Goal: Transaction & Acquisition: Purchase product/service

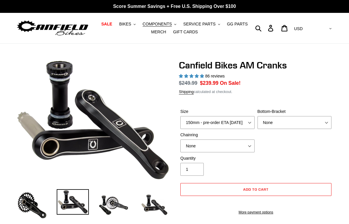
select select "highest-rating"
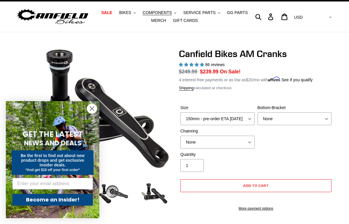
scroll to position [11, 0]
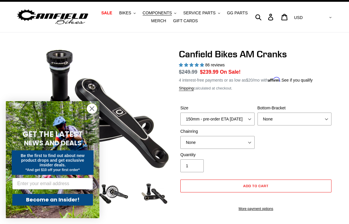
click at [90, 108] on circle "Close dialog" at bounding box center [92, 109] width 10 height 10
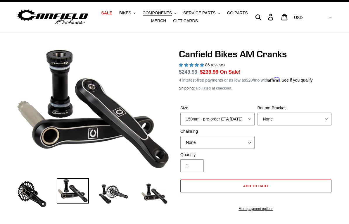
click at [27, 193] on img at bounding box center [32, 194] width 32 height 32
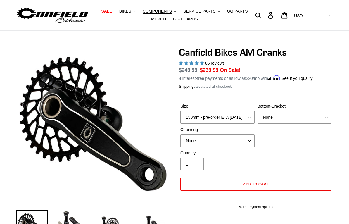
scroll to position [0, 0]
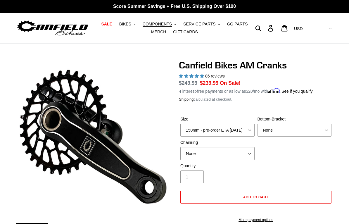
click at [151, 22] on span "COMPONENTS" at bounding box center [157, 24] width 29 height 5
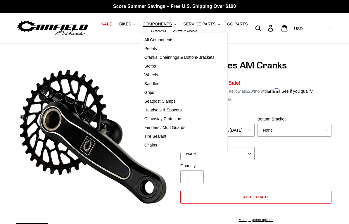
click at [154, 57] on span "Cranks, Chainrings & Bottom-Brackets" at bounding box center [179, 57] width 70 height 5
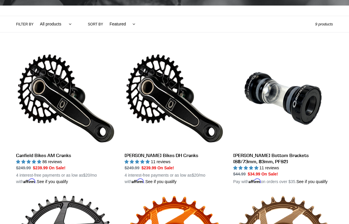
scroll to position [125, 0]
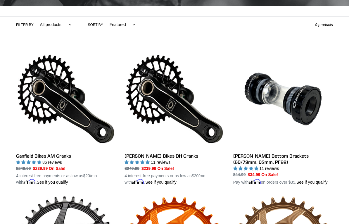
click at [38, 103] on link "Canfield Bikes AM Cranks" at bounding box center [66, 117] width 100 height 136
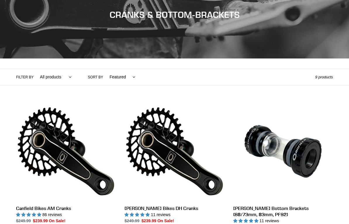
scroll to position [0, 0]
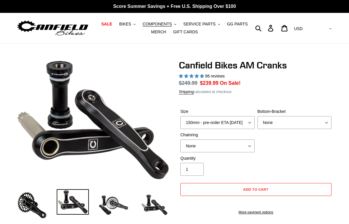
select select "highest-rating"
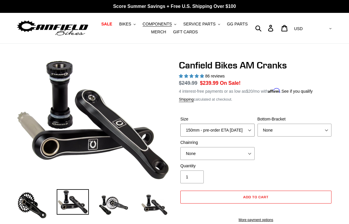
click at [247, 129] on select "150mm - pre-order ETA [DATE] 155mm - pre-order ETA [DATE] 160mm - pre-order ETA…" at bounding box center [217, 130] width 74 height 13
select select "155mm - pre-order ETA [DATE]"
click at [318, 131] on select "None BSA Threaded 68/73mm Press Fit PF92" at bounding box center [294, 130] width 74 height 13
click at [308, 130] on select "None BSA Threaded 68/73mm Press Fit PF92" at bounding box center [294, 130] width 74 height 13
select select "None"
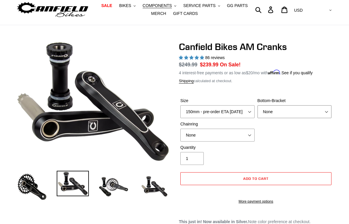
scroll to position [24, 0]
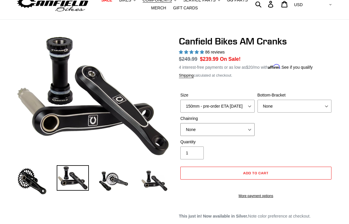
click at [251, 127] on select "None 30t Round (Boost 148) 30t Oval (Boost 148) 32t Round (Boost 148) 32t Oval …" at bounding box center [217, 129] width 74 height 13
select select "32t Round (Boost 148)"
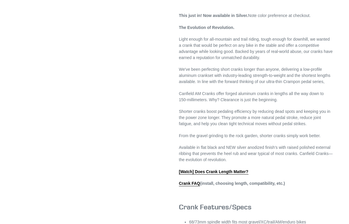
scroll to position [184, 0]
